Goal: Navigation & Orientation: Go to known website

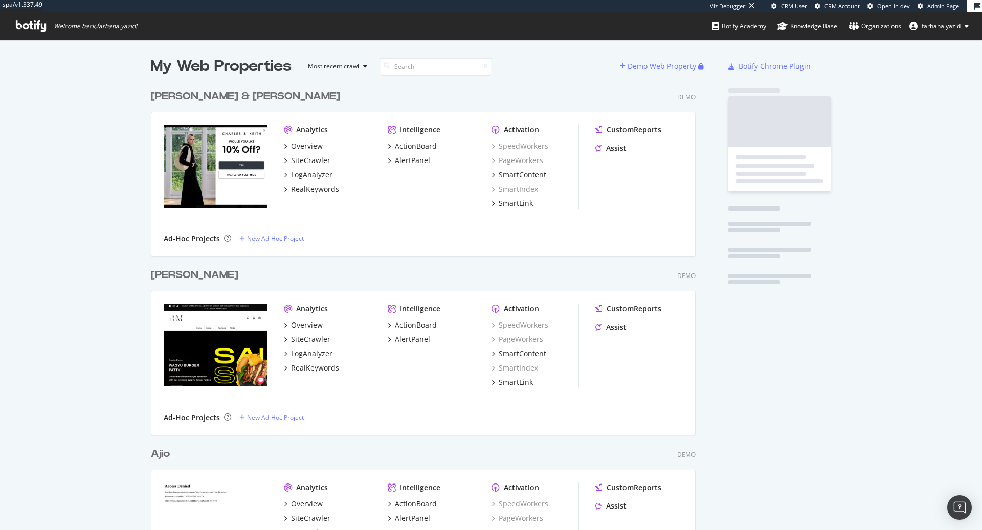
scroll to position [520, 962]
